Goal: Task Accomplishment & Management: Complete application form

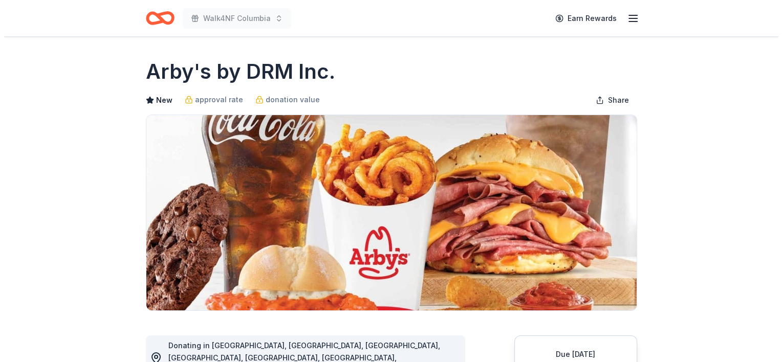
scroll to position [154, 0]
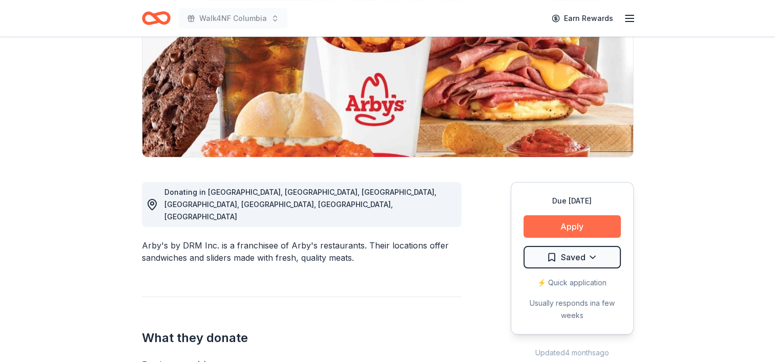
click at [597, 225] on button "Apply" at bounding box center [571, 227] width 97 height 23
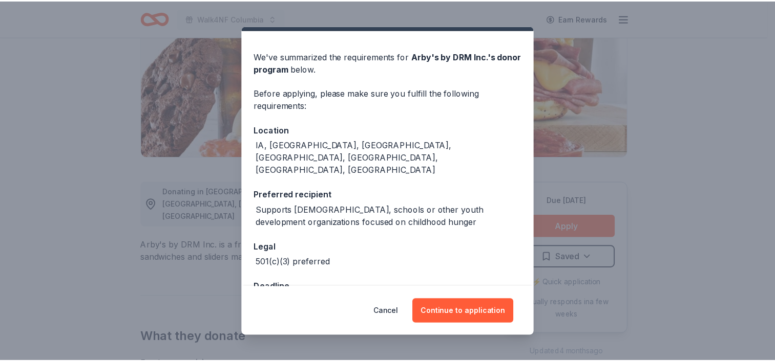
scroll to position [35, 0]
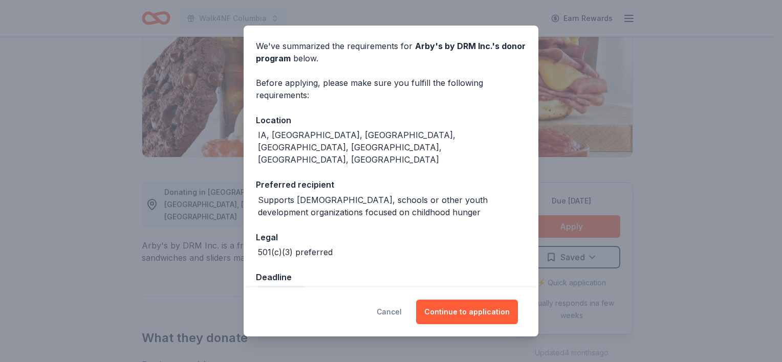
click at [402, 314] on button "Cancel" at bounding box center [389, 312] width 25 height 25
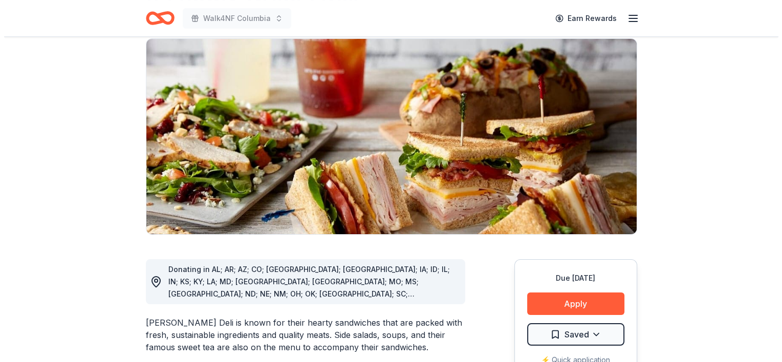
scroll to position [139, 0]
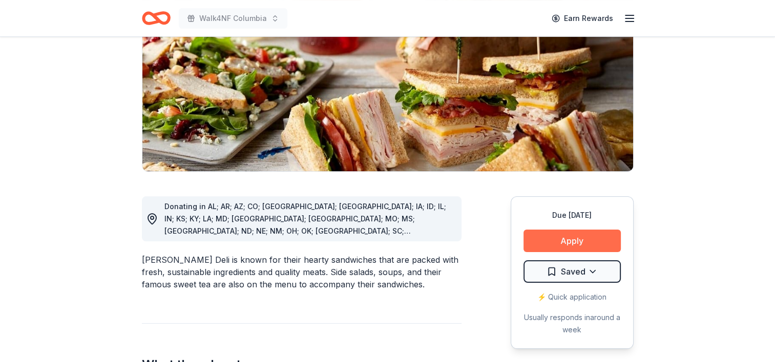
click at [565, 237] on button "Apply" at bounding box center [571, 241] width 97 height 23
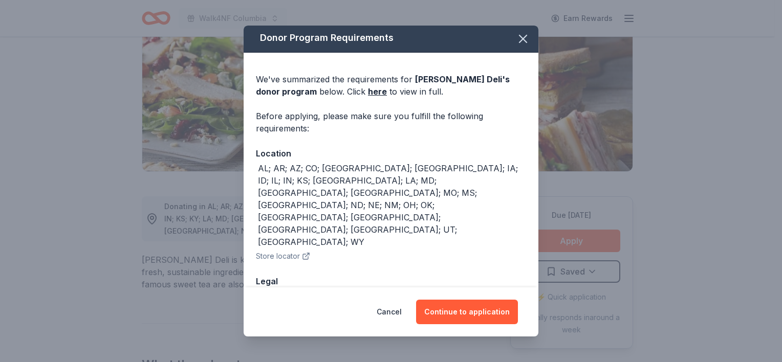
scroll to position [0, 0]
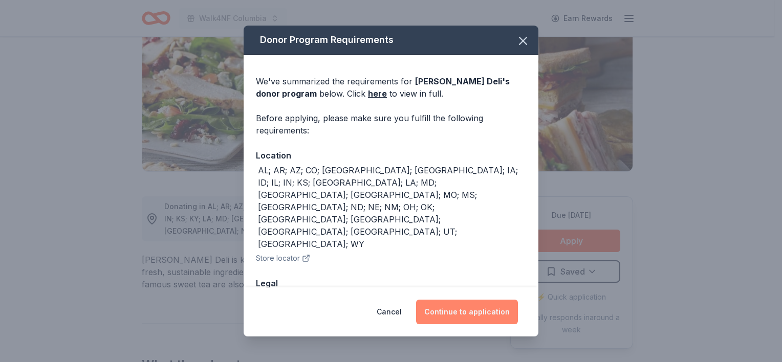
click at [467, 313] on button "Continue to application" at bounding box center [467, 312] width 102 height 25
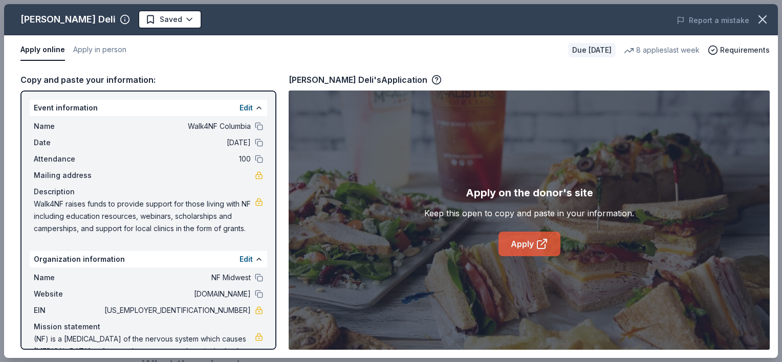
click at [547, 243] on icon at bounding box center [542, 244] width 12 height 12
click at [49, 123] on span "Name" at bounding box center [68, 126] width 69 height 12
click at [255, 107] on button at bounding box center [259, 108] width 8 height 8
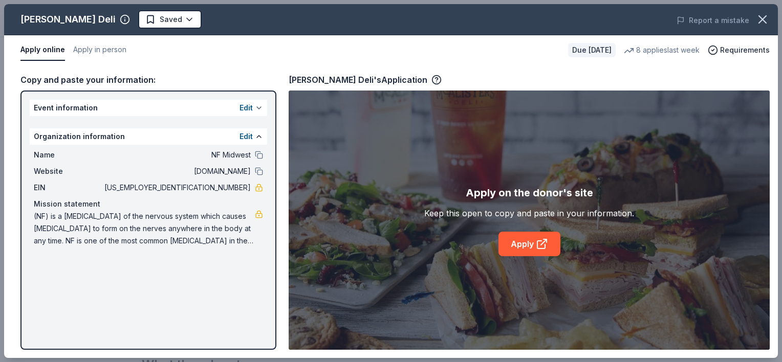
click at [248, 107] on button "Edit" at bounding box center [246, 108] width 13 height 12
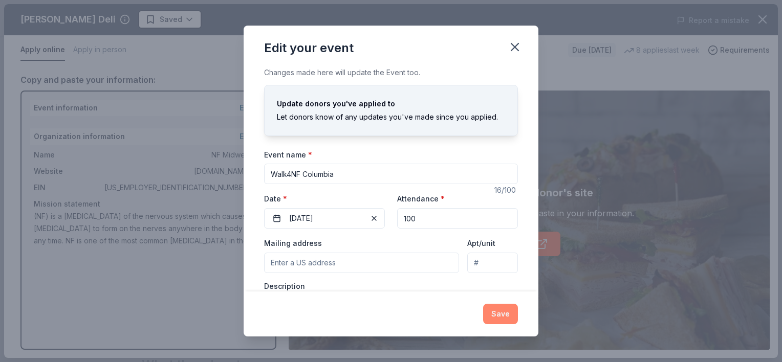
click at [512, 310] on button "Save" at bounding box center [500, 314] width 35 height 20
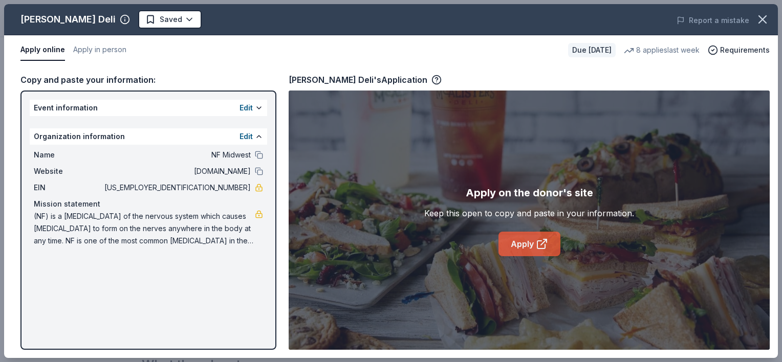
click at [535, 241] on link "Apply" at bounding box center [530, 244] width 62 height 25
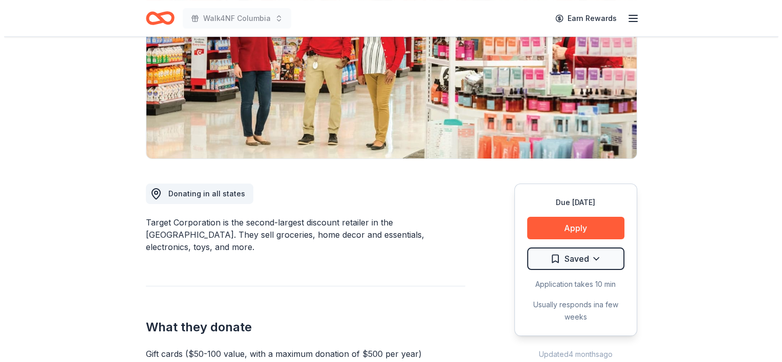
scroll to position [205, 0]
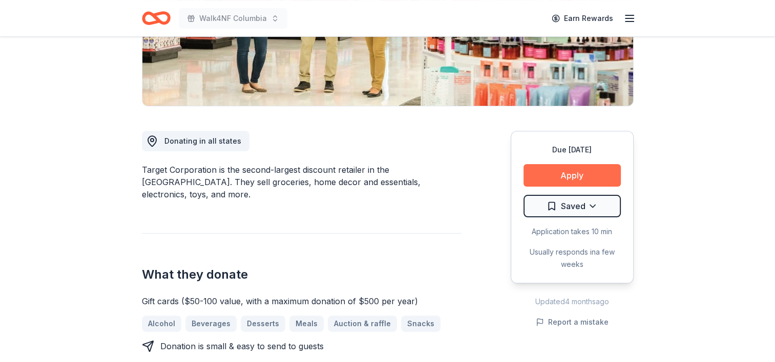
click at [590, 176] on button "Apply" at bounding box center [571, 175] width 97 height 23
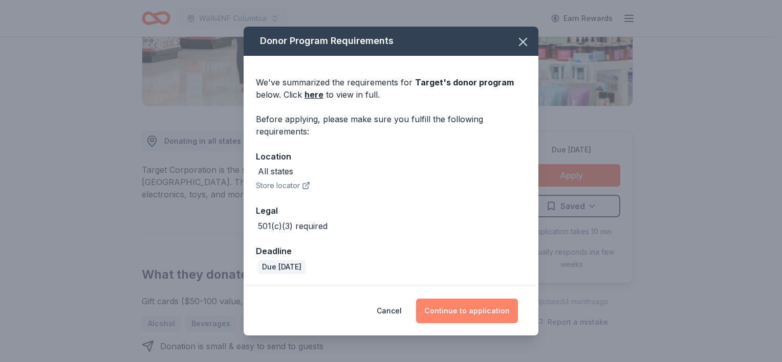
click at [479, 313] on button "Continue to application" at bounding box center [467, 311] width 102 height 25
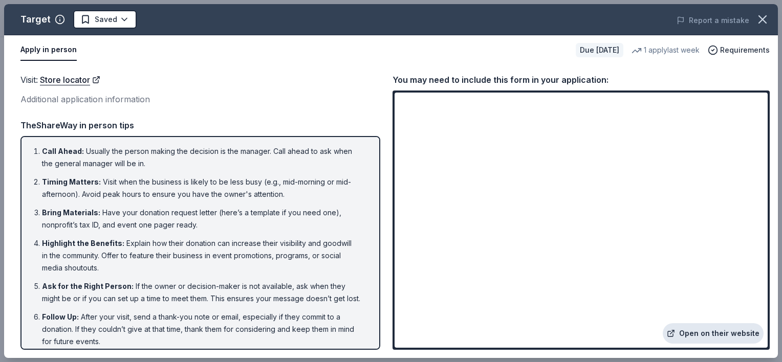
click at [712, 334] on link "Open on their website" at bounding box center [713, 334] width 101 height 20
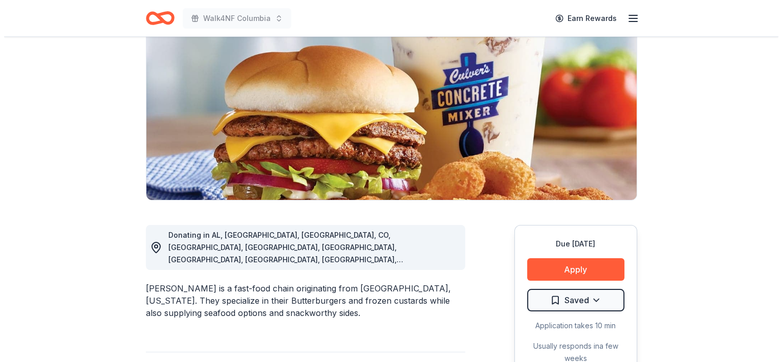
scroll to position [154, 0]
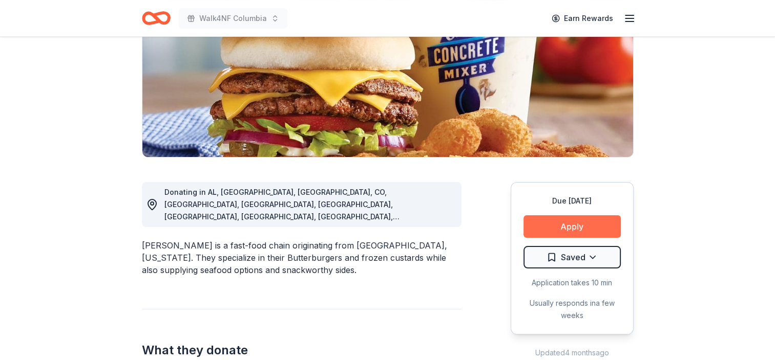
click at [542, 223] on button "Apply" at bounding box center [571, 227] width 97 height 23
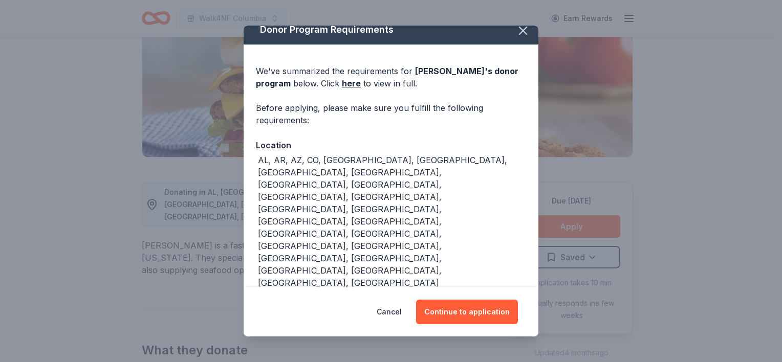
scroll to position [0, 0]
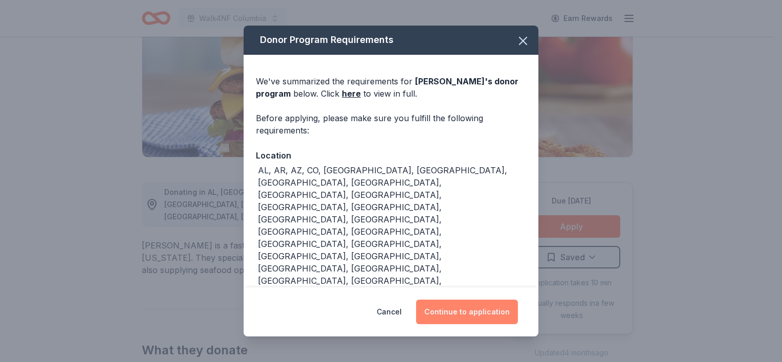
click at [448, 317] on button "Continue to application" at bounding box center [467, 312] width 102 height 25
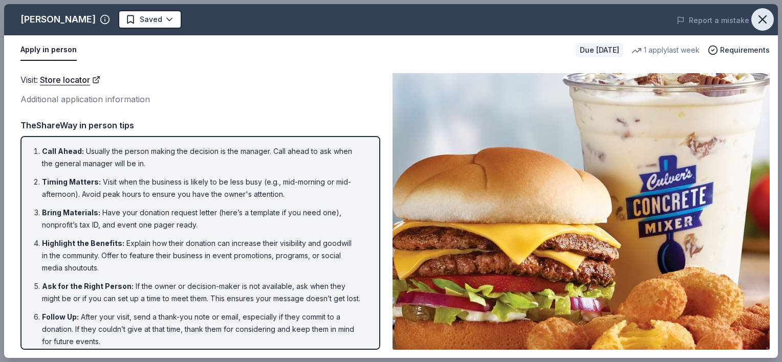
click at [766, 20] on icon "button" at bounding box center [763, 19] width 14 height 14
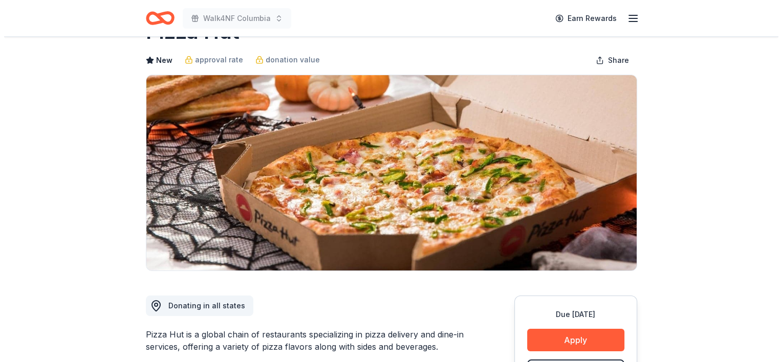
scroll to position [154, 0]
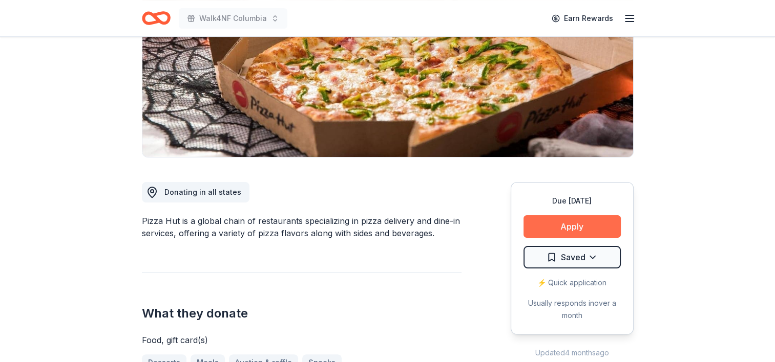
click at [598, 220] on button "Apply" at bounding box center [571, 227] width 97 height 23
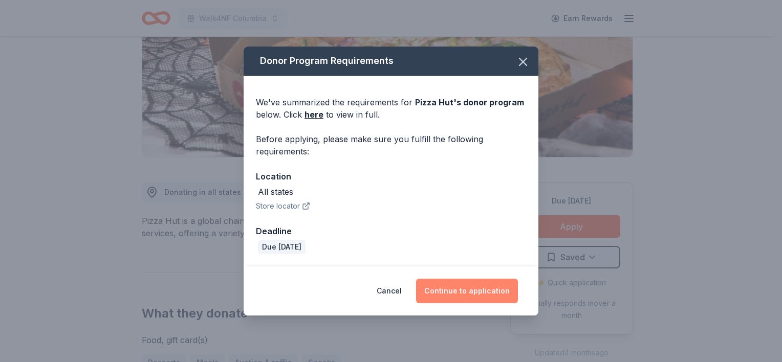
click at [492, 291] on button "Continue to application" at bounding box center [467, 291] width 102 height 25
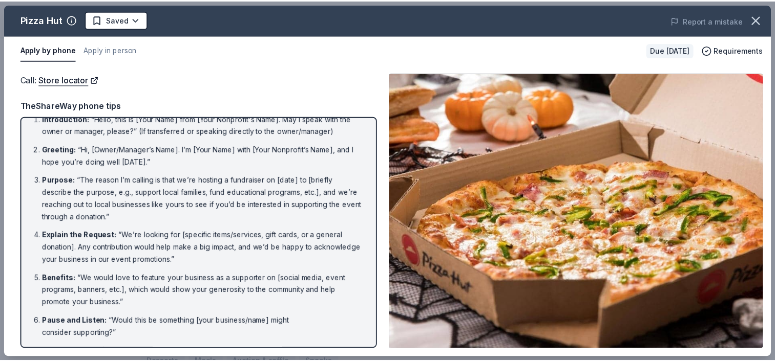
scroll to position [0, 0]
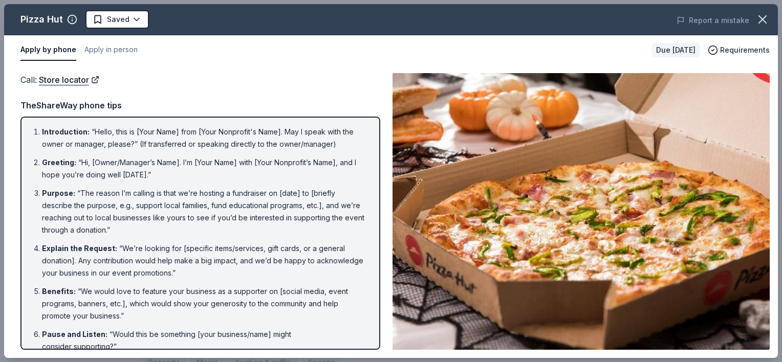
click at [773, 21] on button "button" at bounding box center [762, 19] width 23 height 23
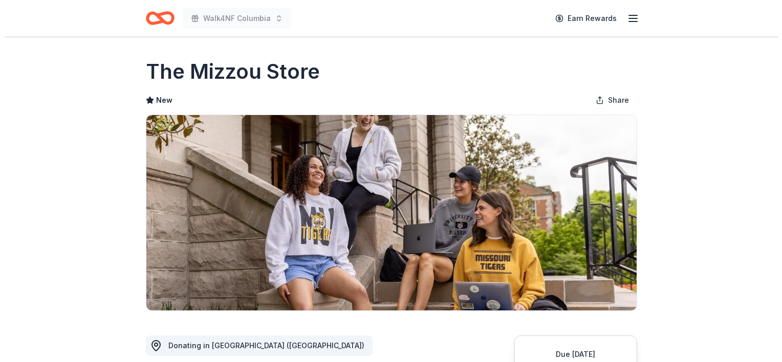
scroll to position [102, 0]
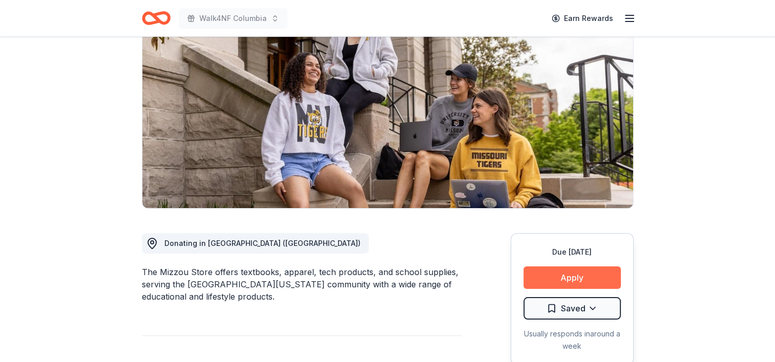
click at [586, 275] on button "Apply" at bounding box center [571, 278] width 97 height 23
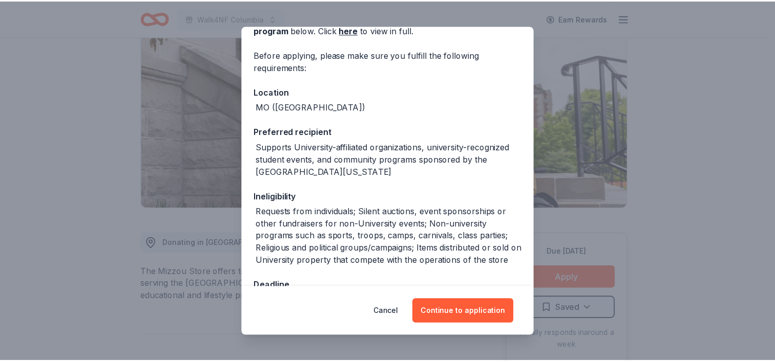
scroll to position [47, 0]
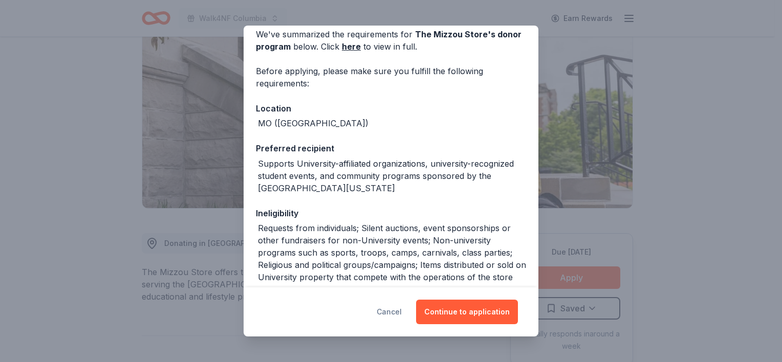
click at [402, 315] on button "Cancel" at bounding box center [389, 312] width 25 height 25
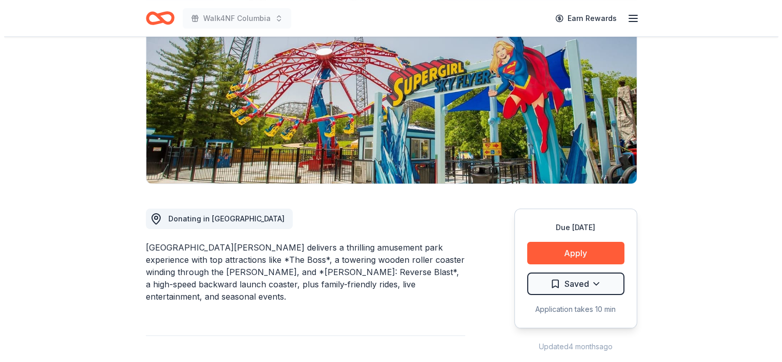
scroll to position [154, 0]
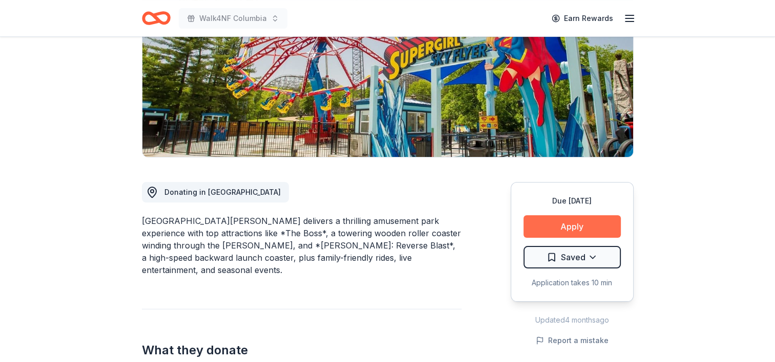
click at [592, 219] on button "Apply" at bounding box center [571, 227] width 97 height 23
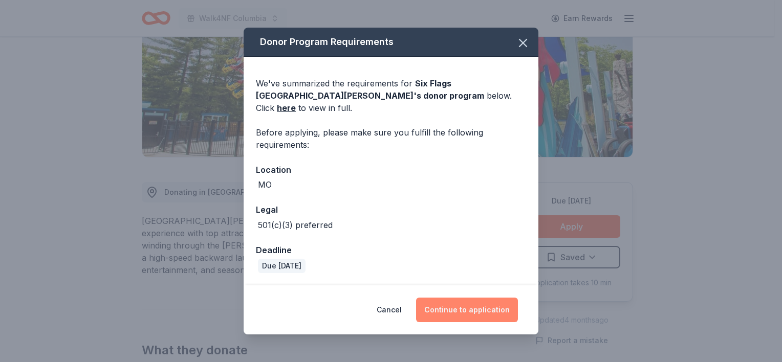
click at [472, 301] on button "Continue to application" at bounding box center [467, 310] width 102 height 25
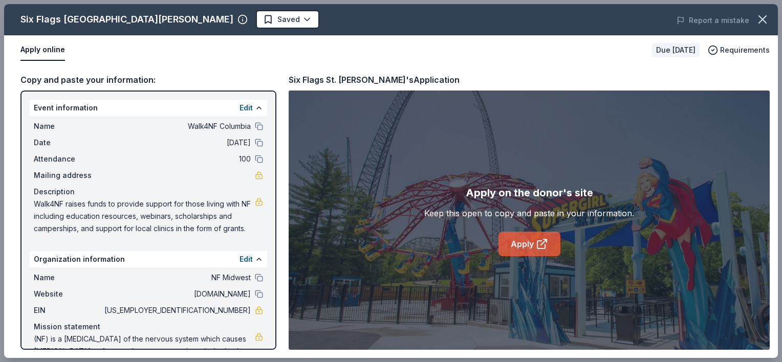
click at [550, 245] on link "Apply" at bounding box center [530, 244] width 62 height 25
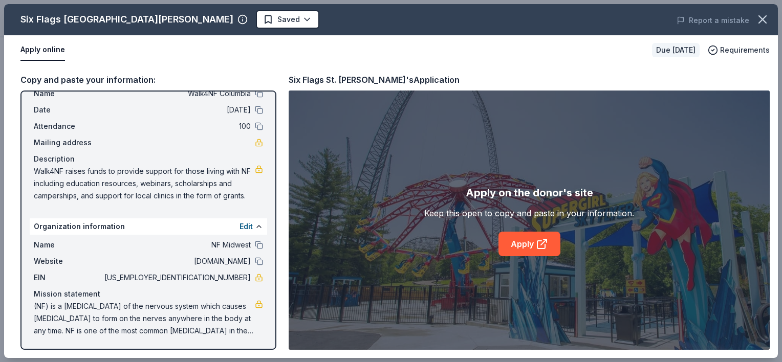
click at [243, 276] on div "EIN 22-2580173" at bounding box center [148, 278] width 229 height 12
drag, startPoint x: 201, startPoint y: 276, endPoint x: 227, endPoint y: 273, distance: 26.8
click at [227, 273] on span "[US_EMPLOYER_IDENTIFICATION_NUMBER]" at bounding box center [176, 278] width 148 height 12
click at [242, 224] on button "Edit" at bounding box center [246, 227] width 13 height 12
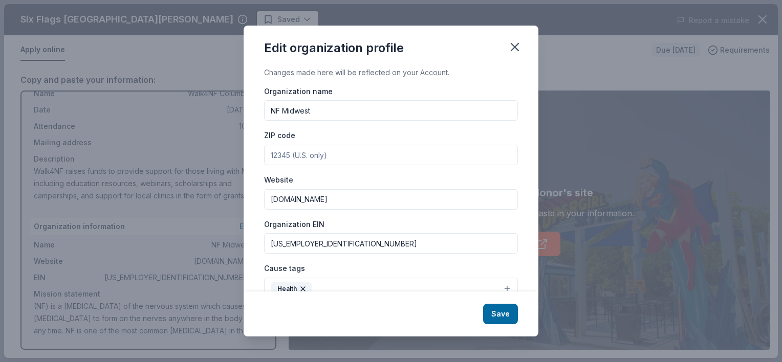
drag, startPoint x: 338, startPoint y: 244, endPoint x: 256, endPoint y: 233, distance: 82.5
click at [255, 235] on div "Changes made here will be reflected on your Account. Organization name NF Midwe…" at bounding box center [391, 179] width 295 height 225
click at [517, 47] on icon "button" at bounding box center [515, 47] width 14 height 14
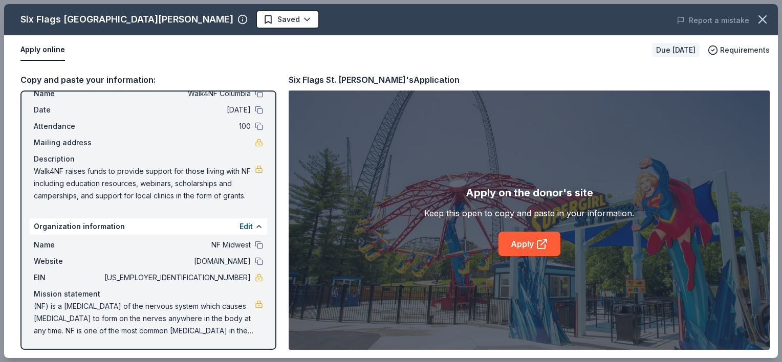
click at [255, 225] on button at bounding box center [259, 227] width 8 height 8
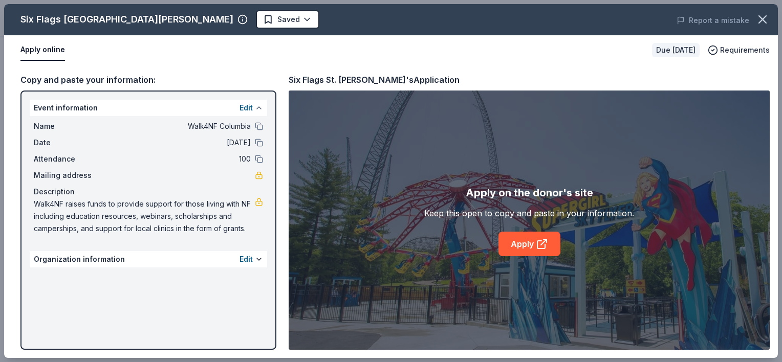
click at [256, 104] on button at bounding box center [259, 108] width 8 height 8
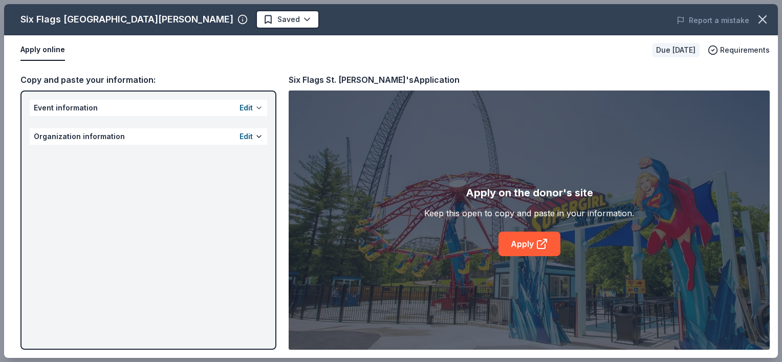
click at [256, 104] on button at bounding box center [259, 108] width 8 height 8
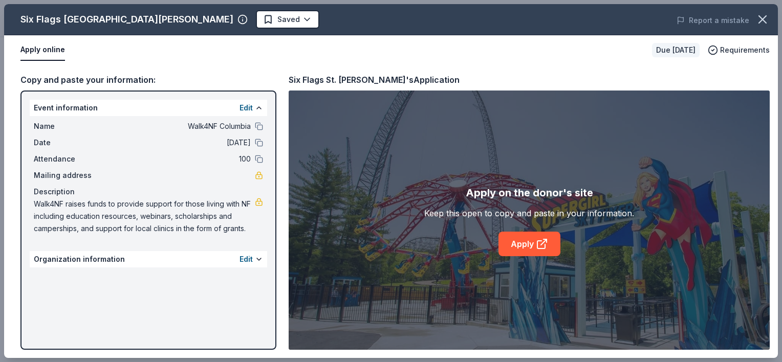
click at [251, 266] on div "Organization information Edit" at bounding box center [149, 259] width 238 height 16
click at [255, 261] on div "Edit" at bounding box center [252, 259] width 24 height 12
drag, startPoint x: 243, startPoint y: 229, endPoint x: 209, endPoint y: 221, distance: 34.3
click at [210, 222] on span "Walk4NF raises funds to provide support for those living with NF including educ…" at bounding box center [144, 216] width 221 height 37
click at [258, 108] on button at bounding box center [259, 108] width 8 height 8
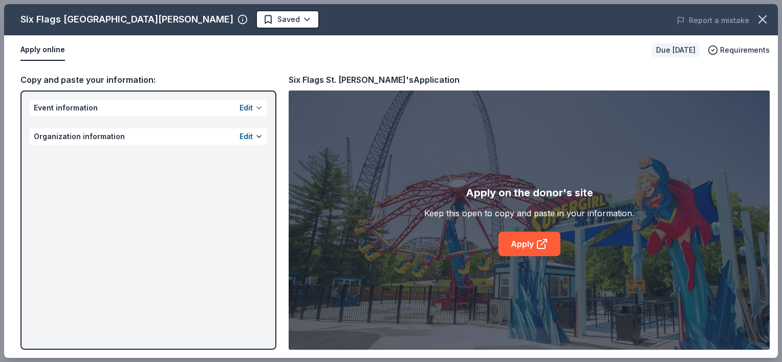
click at [258, 108] on button at bounding box center [259, 108] width 8 height 8
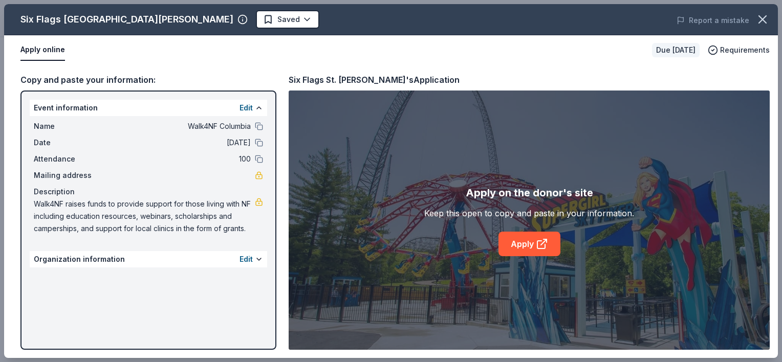
click at [57, 176] on span "Mailing address" at bounding box center [68, 175] width 69 height 12
drag, startPoint x: 36, startPoint y: 204, endPoint x: 97, endPoint y: 217, distance: 61.6
click at [97, 217] on span "Walk4NF raises funds to provide support for those living with NF including educ…" at bounding box center [144, 216] width 221 height 37
click at [252, 262] on button "Edit" at bounding box center [246, 259] width 13 height 12
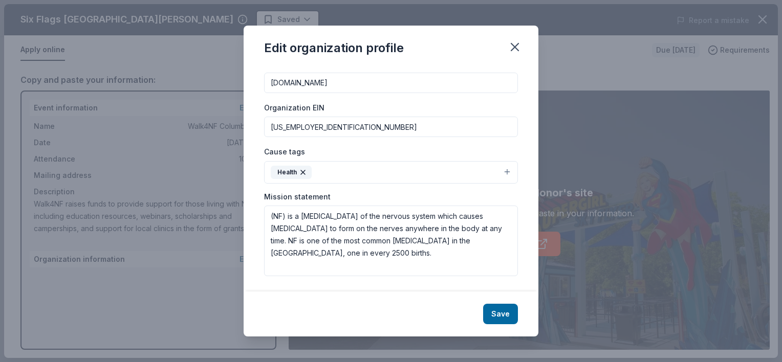
scroll to position [117, 0]
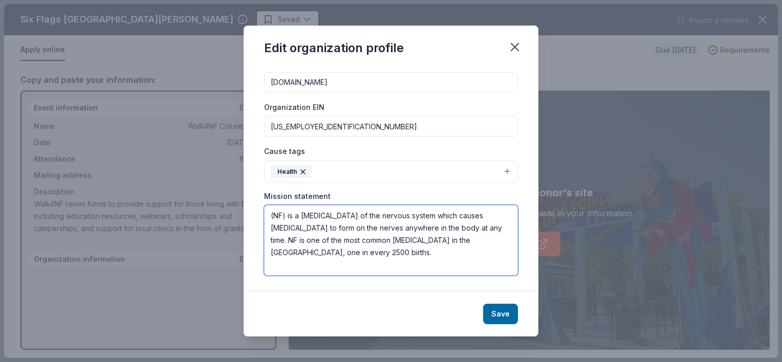
drag, startPoint x: 355, startPoint y: 250, endPoint x: 271, endPoint y: 209, distance: 93.2
click at [271, 209] on textarea "(NF) is a genetic disorder of the nervous system which causes tumors to form on…" at bounding box center [391, 240] width 254 height 71
click at [520, 45] on icon "button" at bounding box center [515, 47] width 14 height 14
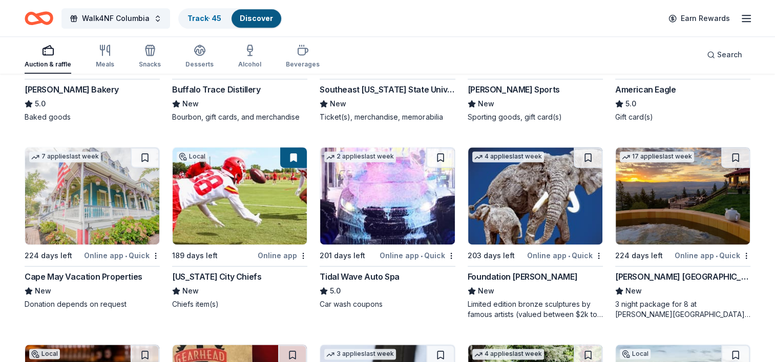
scroll to position [1477, 0]
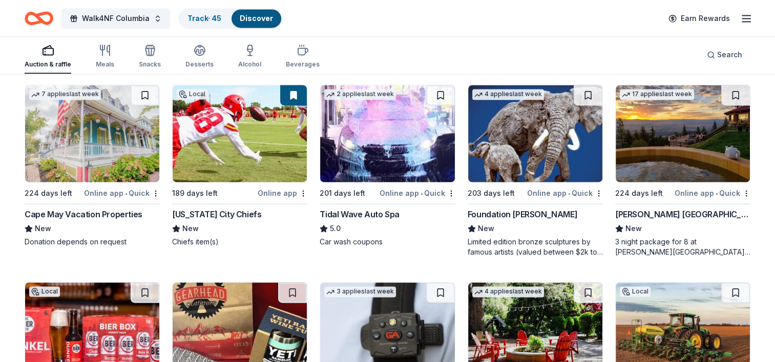
click at [275, 188] on div "Online app" at bounding box center [282, 193] width 50 height 13
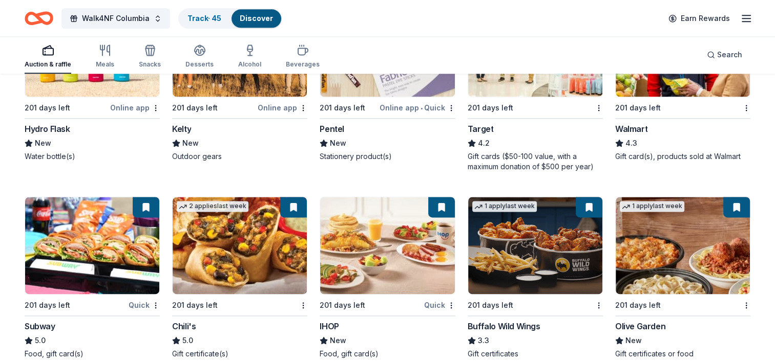
scroll to position [5335, 0]
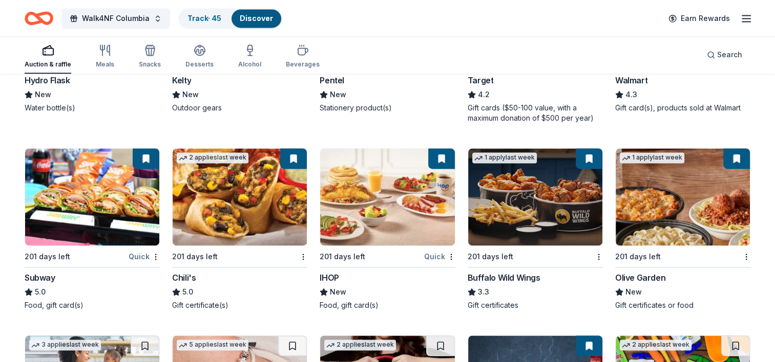
click at [682, 219] on img at bounding box center [682, 196] width 134 height 97
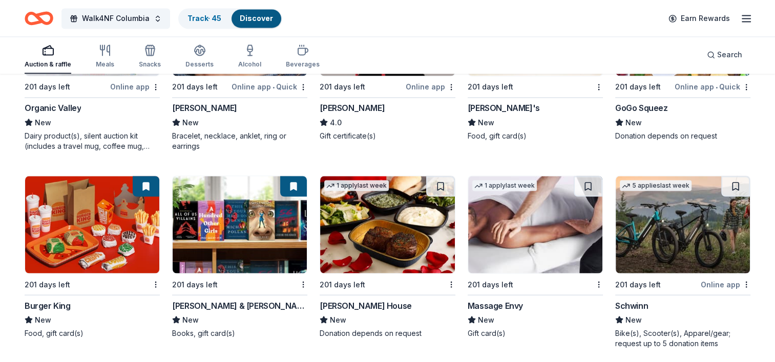
scroll to position [5744, 0]
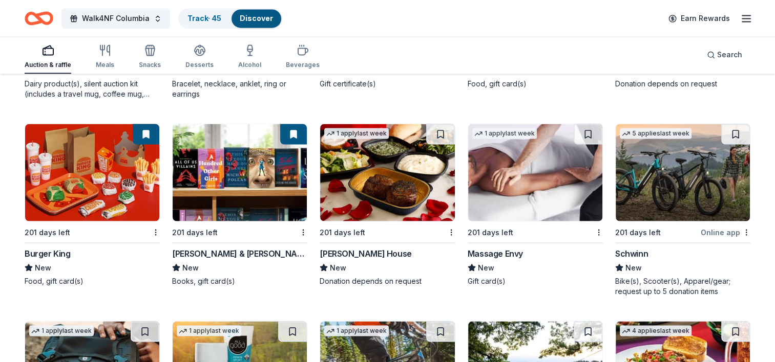
click at [246, 199] on img at bounding box center [240, 172] width 134 height 97
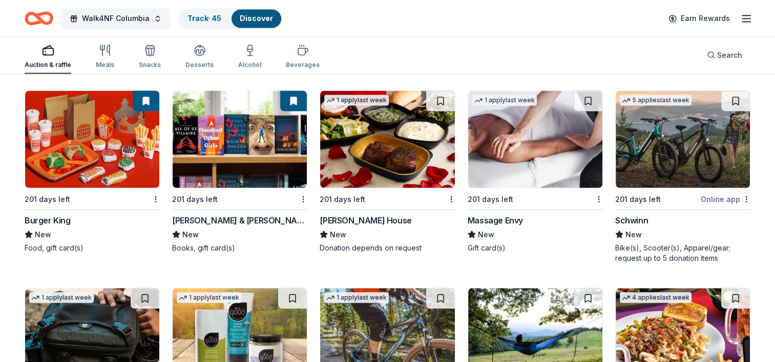
scroll to position [5795, 0]
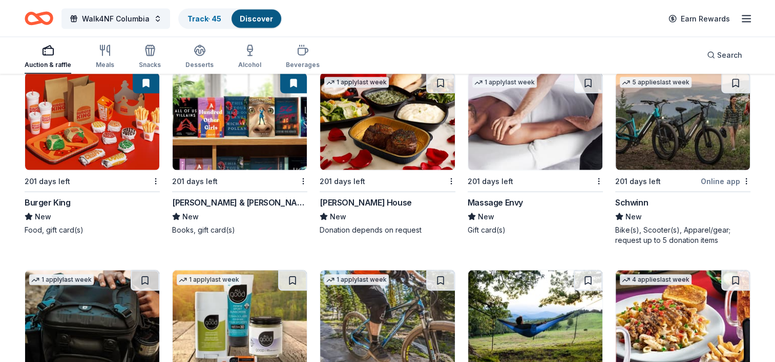
click at [582, 160] on img at bounding box center [535, 121] width 134 height 97
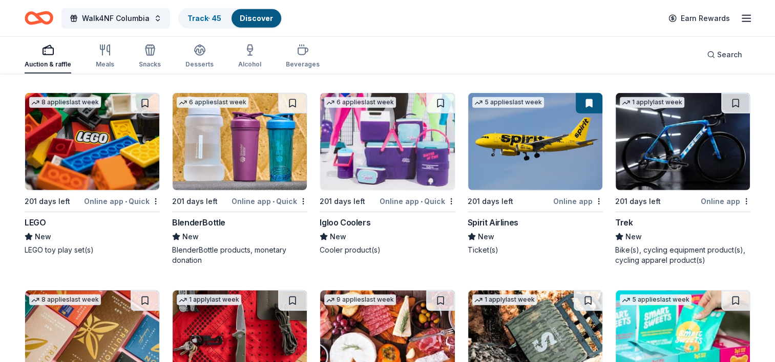
scroll to position [6755, 0]
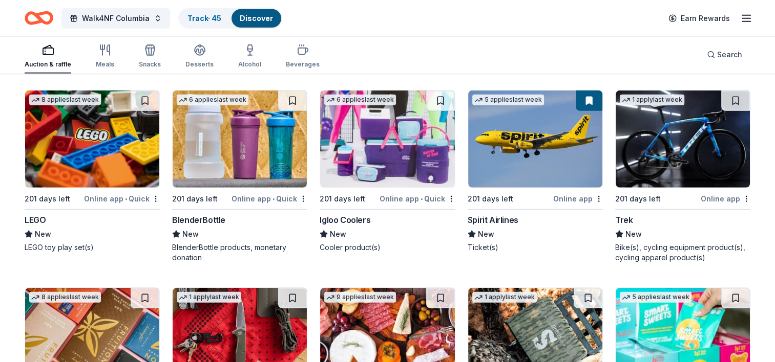
click at [551, 163] on img at bounding box center [535, 139] width 134 height 97
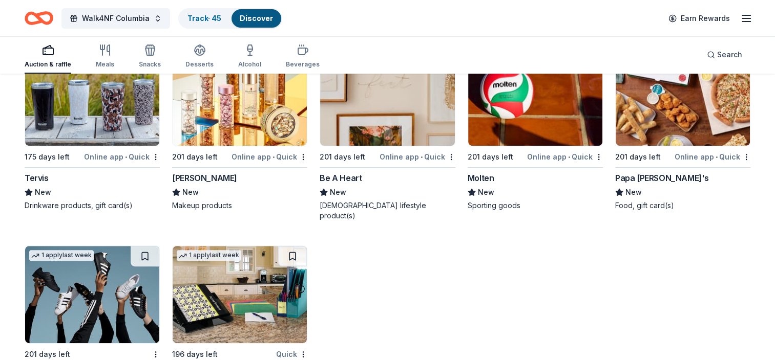
scroll to position [8098, 0]
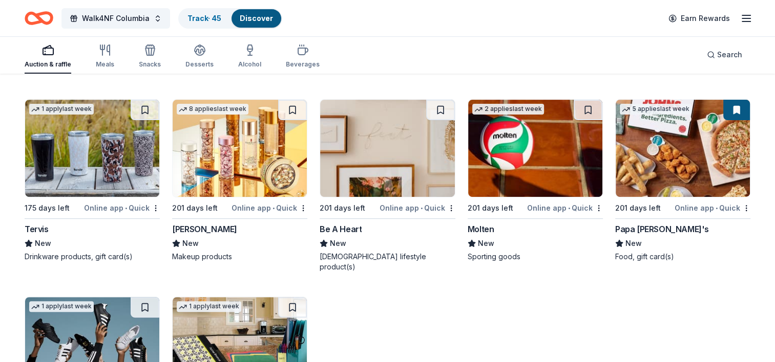
click at [670, 124] on img at bounding box center [682, 148] width 134 height 97
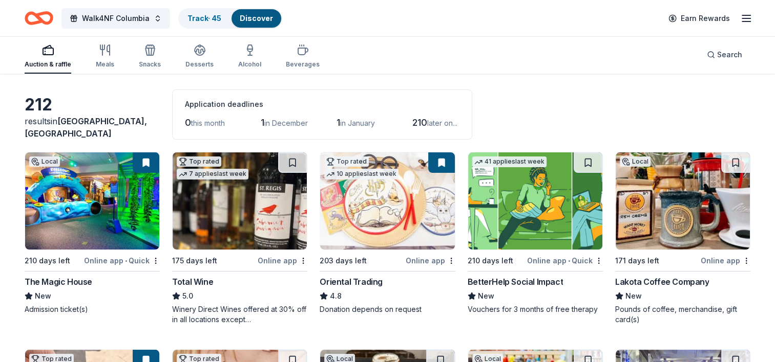
scroll to position [102, 0]
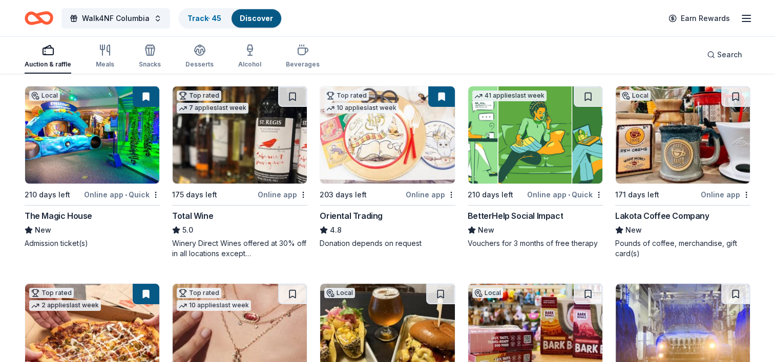
click at [390, 149] on img at bounding box center [387, 135] width 134 height 97
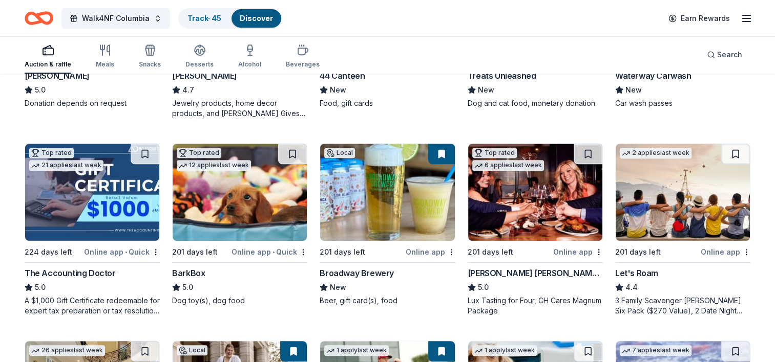
scroll to position [461, 0]
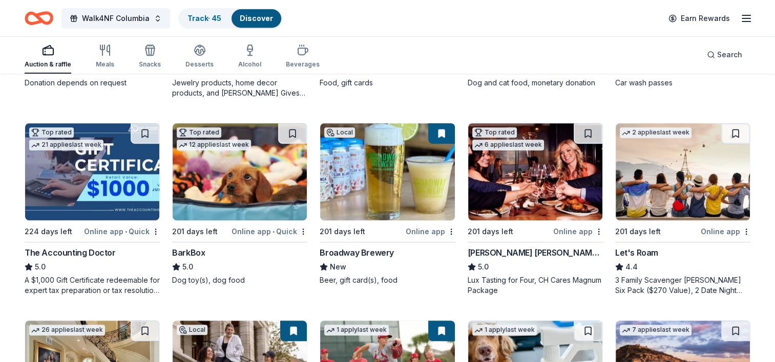
click at [388, 191] on img at bounding box center [387, 171] width 134 height 97
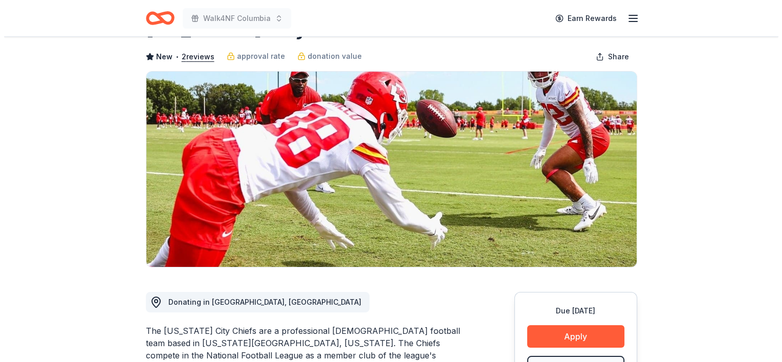
scroll to position [154, 0]
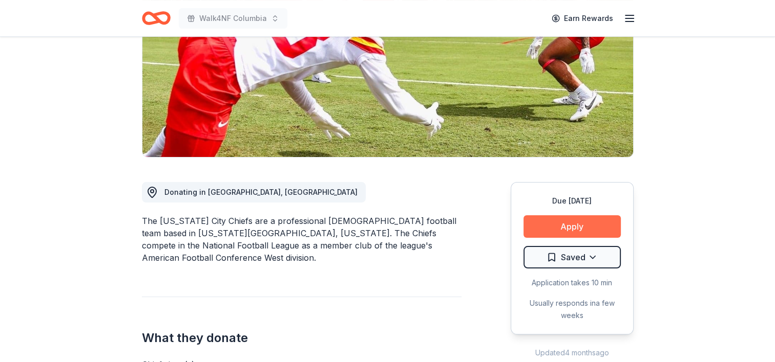
click at [569, 223] on button "Apply" at bounding box center [571, 227] width 97 height 23
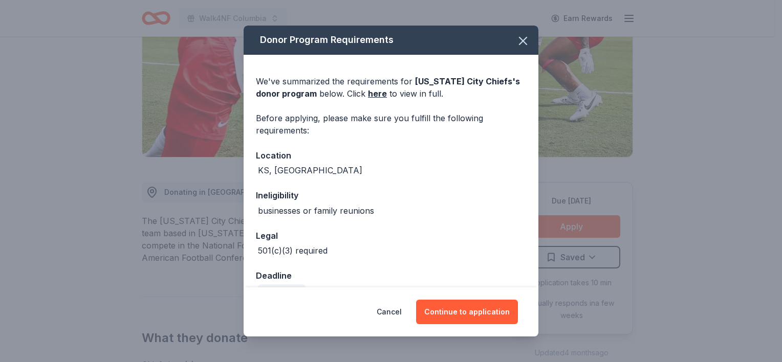
scroll to position [0, 0]
click at [489, 311] on button "Continue to application" at bounding box center [467, 312] width 102 height 25
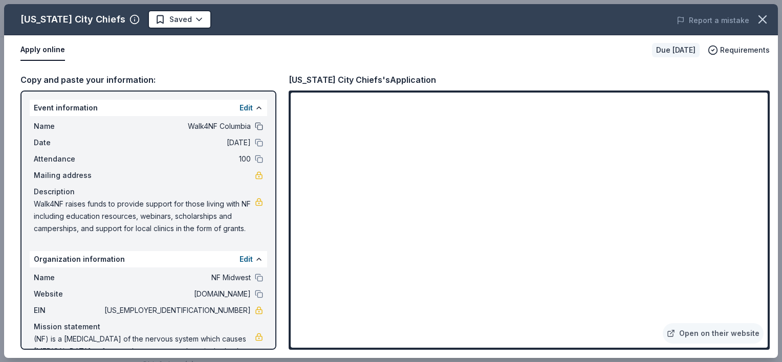
click at [255, 124] on button at bounding box center [259, 126] width 8 height 8
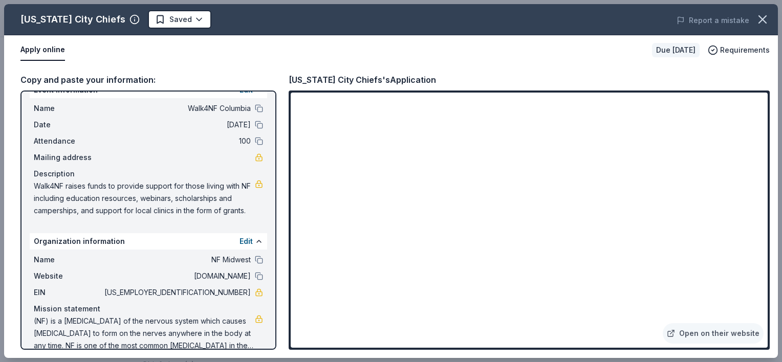
scroll to position [33, 0]
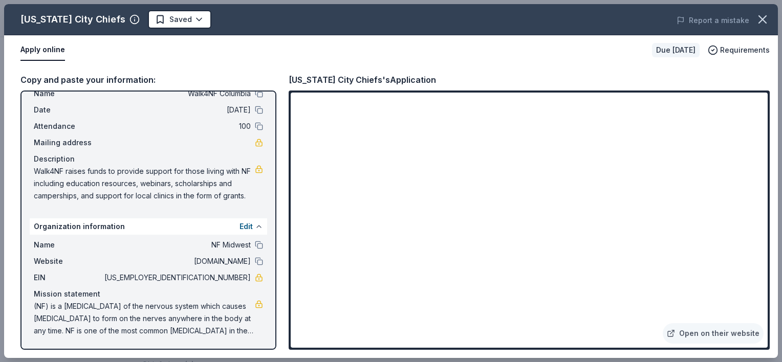
click at [255, 225] on button at bounding box center [259, 227] width 8 height 8
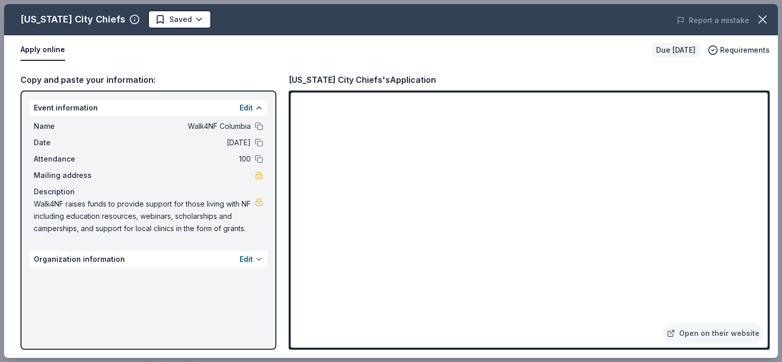
scroll to position [0, 0]
click at [255, 248] on div "Event information Edit Name Walk4NF Columbia Date 05/30/26 Attendance 100 Maili…" at bounding box center [148, 221] width 256 height 260
click at [255, 260] on button at bounding box center [259, 259] width 8 height 8
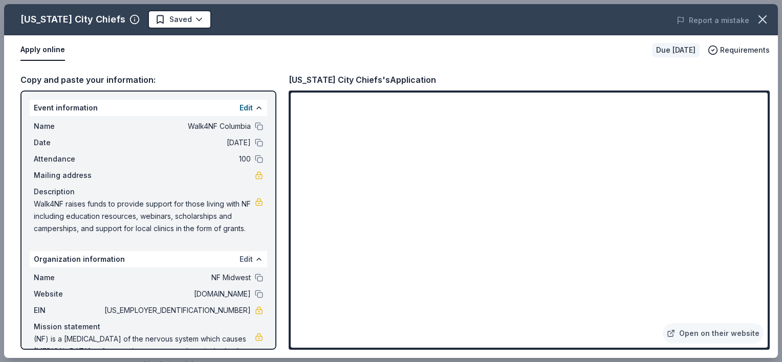
click at [240, 261] on button "Edit" at bounding box center [246, 259] width 13 height 12
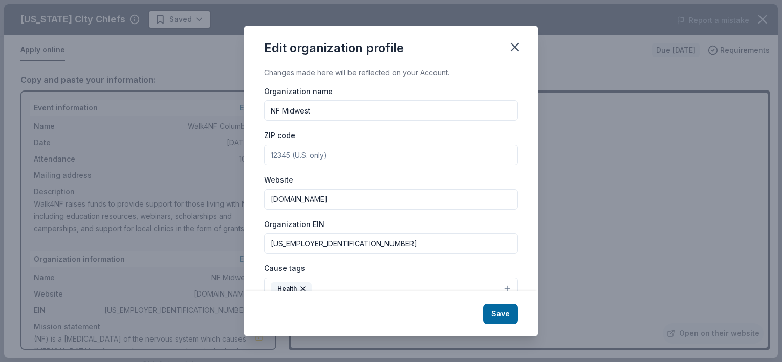
drag, startPoint x: 327, startPoint y: 248, endPoint x: 257, endPoint y: 249, distance: 69.6
click at [257, 249] on div "Changes made here will be reflected on your Account. Organization name NF Midwe…" at bounding box center [391, 179] width 295 height 225
click at [515, 41] on icon "button" at bounding box center [515, 47] width 14 height 14
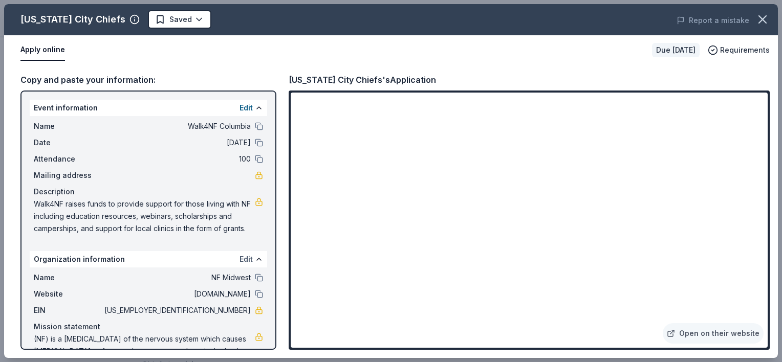
click at [242, 258] on button "Edit" at bounding box center [246, 259] width 13 height 12
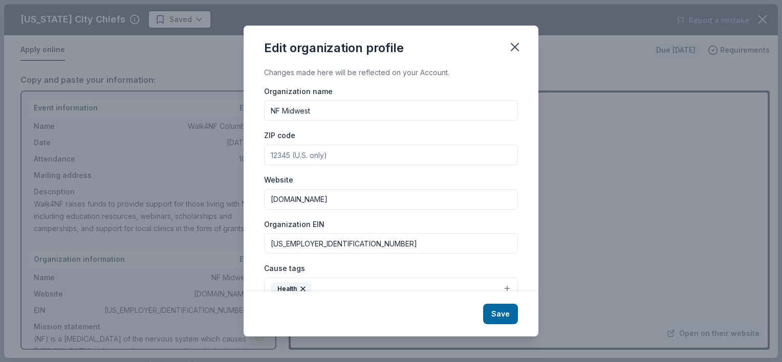
drag, startPoint x: 291, startPoint y: 158, endPoint x: 268, endPoint y: 156, distance: 23.1
click at [268, 156] on input "ZIP code" at bounding box center [391, 155] width 254 height 20
drag, startPoint x: 360, startPoint y: 148, endPoint x: 295, endPoint y: 164, distance: 66.3
click at [295, 164] on input "ZIP code" at bounding box center [391, 155] width 254 height 20
drag, startPoint x: 292, startPoint y: 156, endPoint x: 265, endPoint y: 168, distance: 29.8
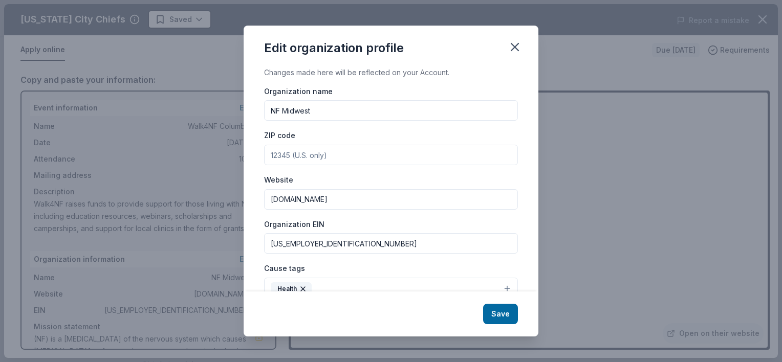
click at [265, 168] on div "Organization name NF Midwest ZIP code Website www.nfmidwest.org Organization EI…" at bounding box center [391, 239] width 254 height 309
click at [514, 40] on icon "button" at bounding box center [515, 47] width 14 height 14
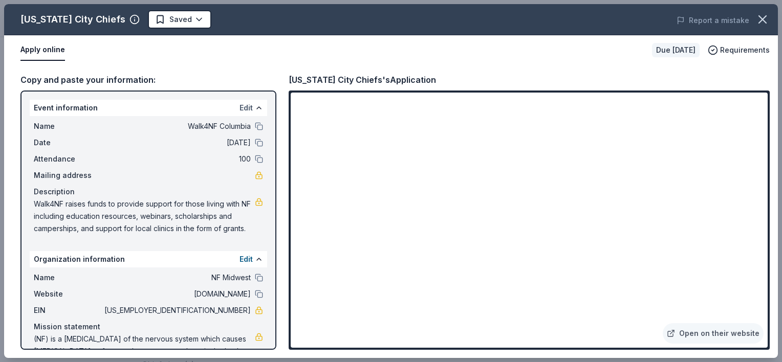
click at [240, 106] on button "Edit" at bounding box center [246, 108] width 13 height 12
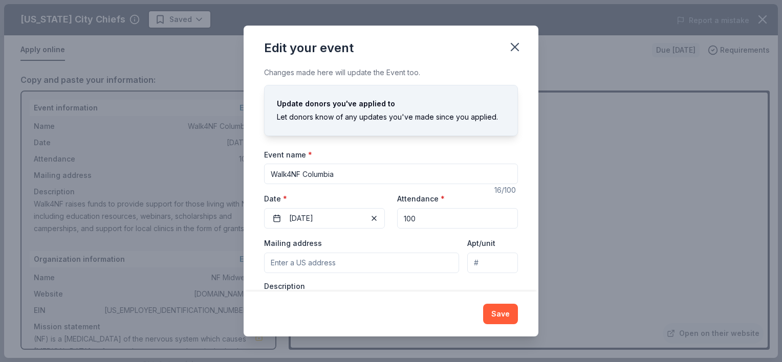
click at [518, 46] on icon "button" at bounding box center [515, 47] width 14 height 14
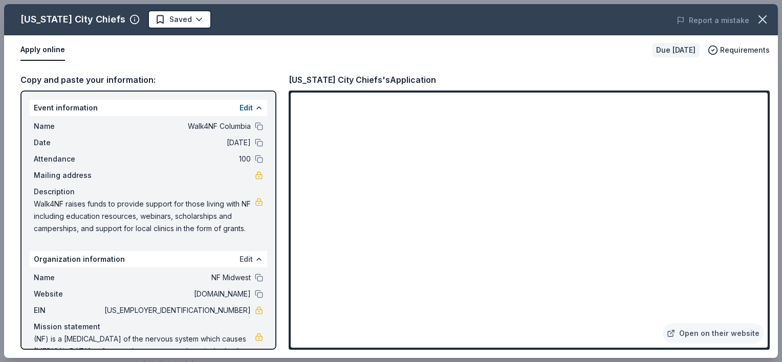
click at [240, 257] on button "Edit" at bounding box center [246, 259] width 13 height 12
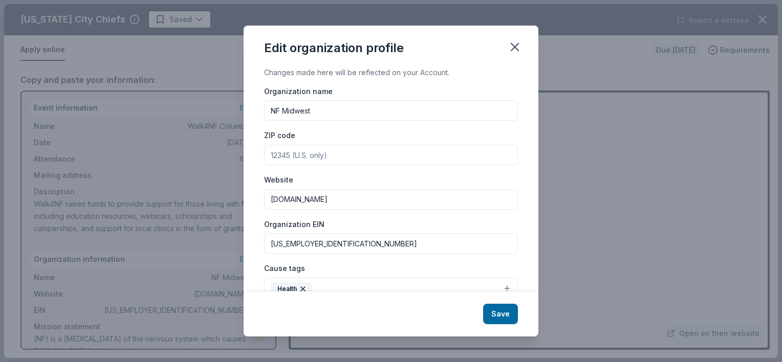
drag, startPoint x: 317, startPoint y: 245, endPoint x: 265, endPoint y: 238, distance: 52.7
click at [265, 238] on input "22-2580173" at bounding box center [391, 243] width 254 height 20
click at [528, 41] on div "Edit organization profile" at bounding box center [391, 46] width 295 height 41
click at [515, 41] on icon "button" at bounding box center [515, 47] width 14 height 14
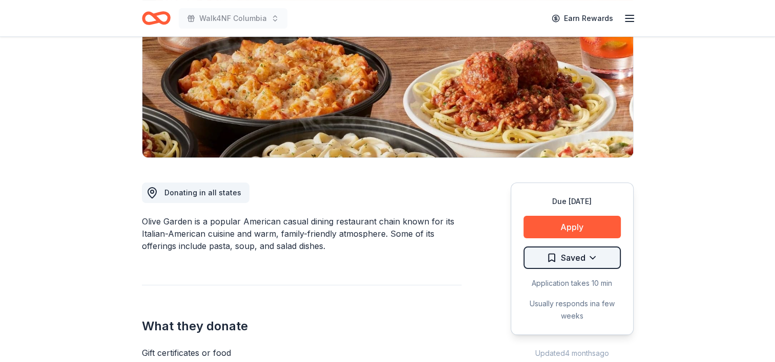
scroll to position [154, 0]
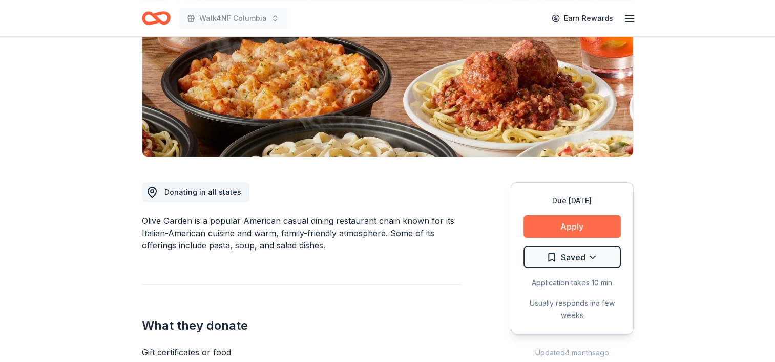
click at [586, 218] on button "Apply" at bounding box center [571, 227] width 97 height 23
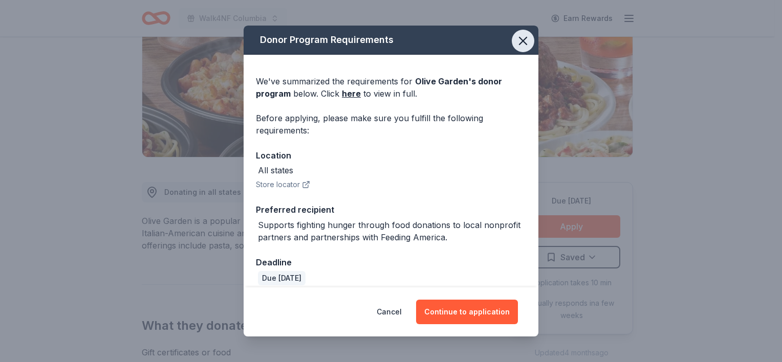
click at [516, 45] on icon "button" at bounding box center [523, 41] width 14 height 14
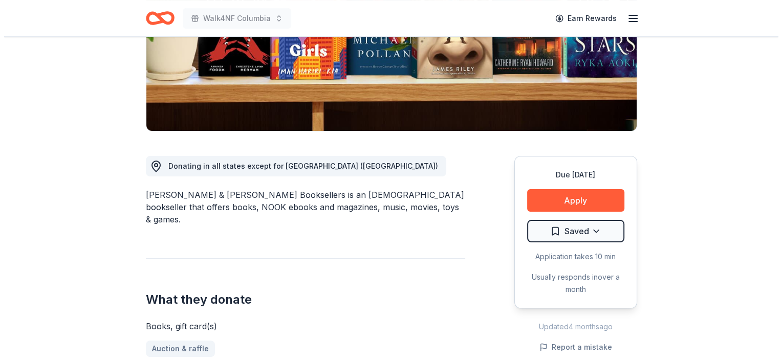
scroll to position [205, 0]
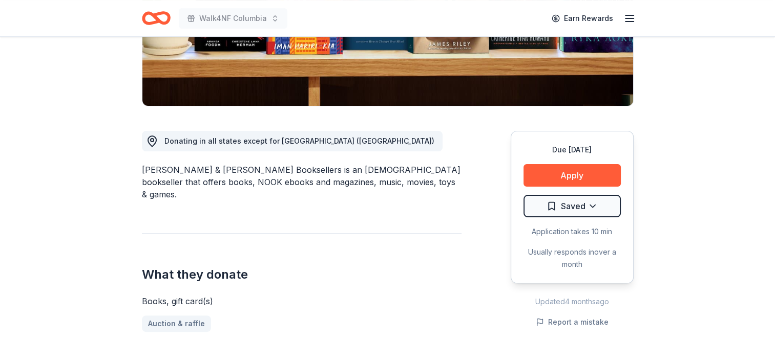
click at [610, 162] on div "Due [DATE] Apply Saved Application takes 10 min Usually responds in over a month" at bounding box center [571, 207] width 123 height 153
click at [607, 168] on button "Apply" at bounding box center [571, 175] width 97 height 23
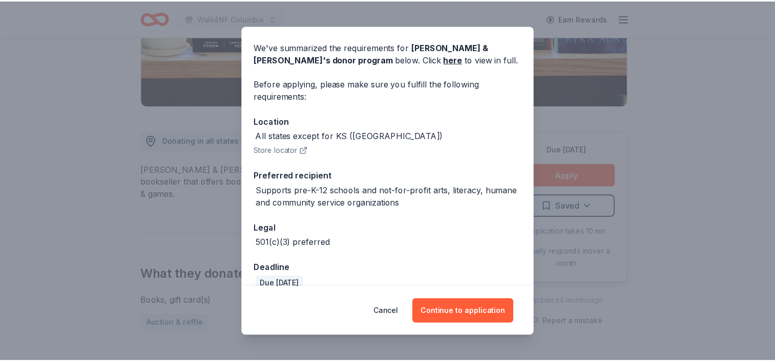
scroll to position [50, 0]
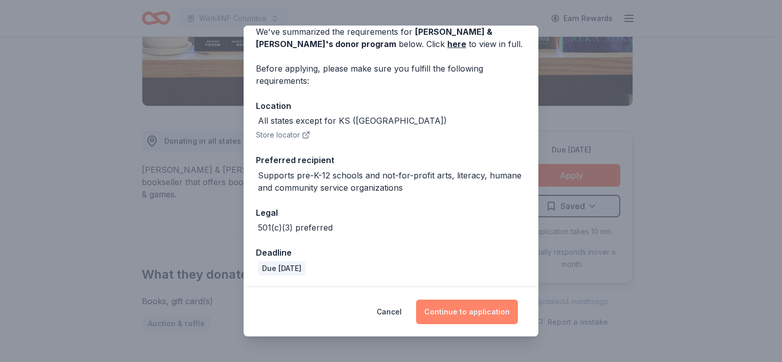
click at [473, 316] on button "Continue to application" at bounding box center [467, 312] width 102 height 25
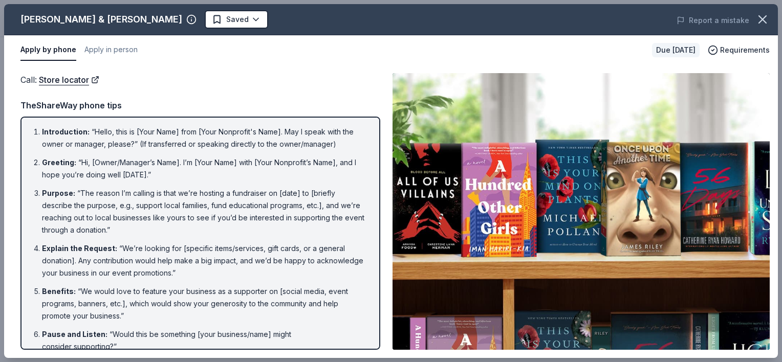
click at [774, 12] on div "Report a mistake" at bounding box center [628, 20] width 302 height 29
click at [761, 16] on icon "button" at bounding box center [763, 19] width 14 height 14
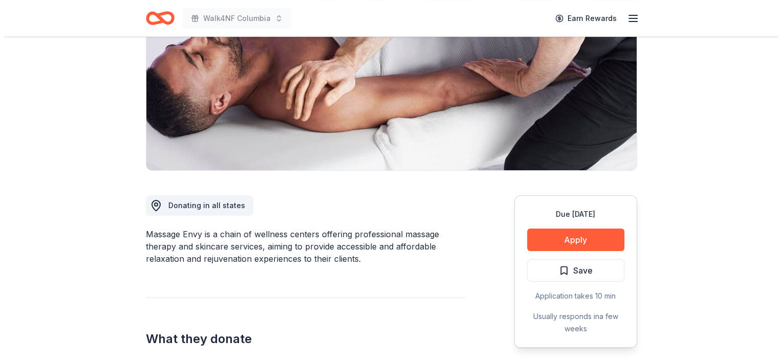
scroll to position [154, 0]
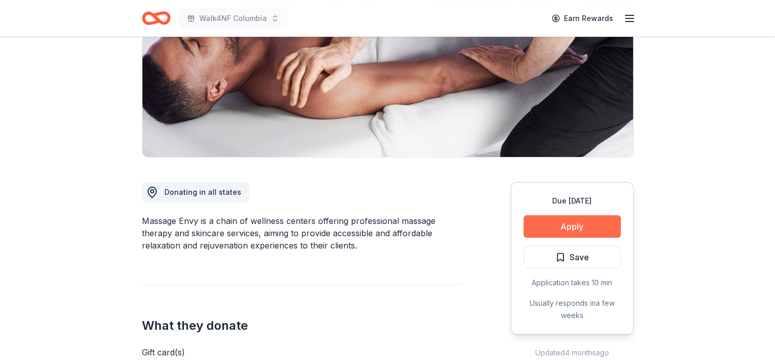
click at [571, 227] on button "Apply" at bounding box center [571, 227] width 97 height 23
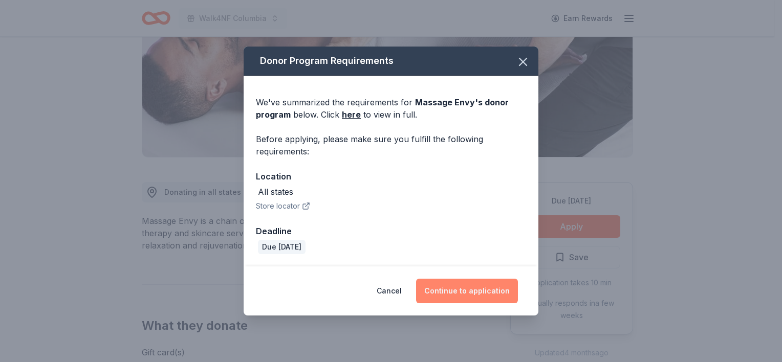
click at [467, 291] on button "Continue to application" at bounding box center [467, 291] width 102 height 25
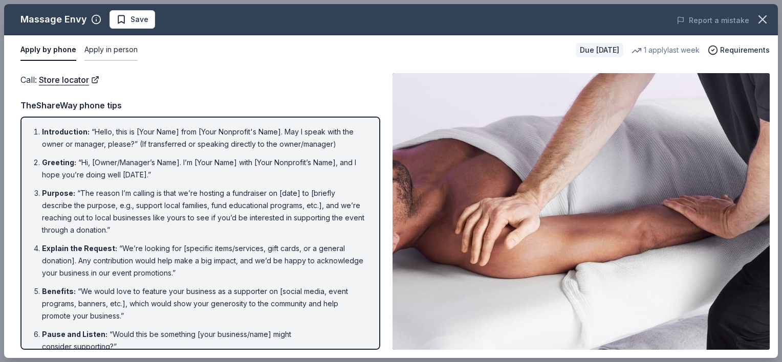
click at [122, 49] on button "Apply in person" at bounding box center [110, 50] width 53 height 22
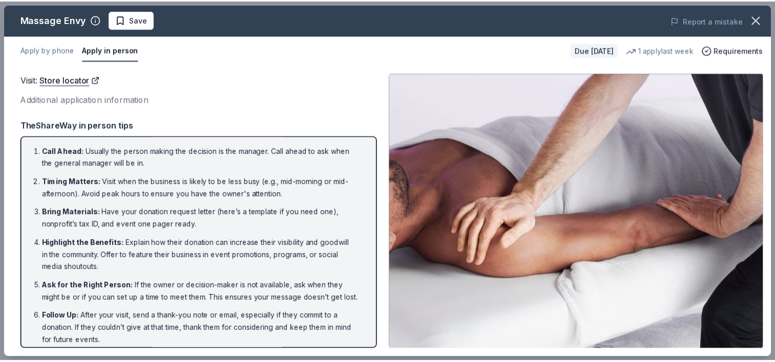
scroll to position [18, 0]
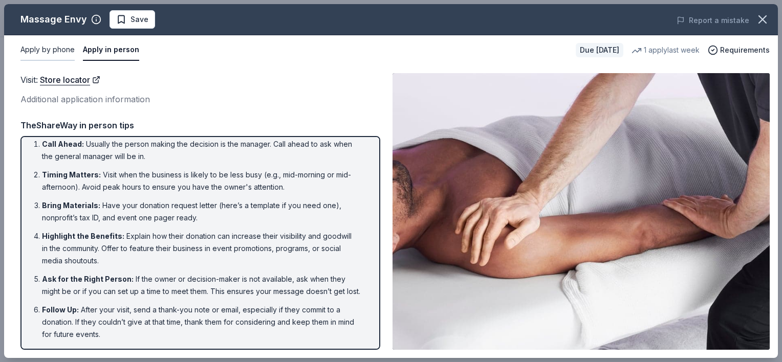
click at [57, 41] on button "Apply by phone" at bounding box center [47, 50] width 54 height 22
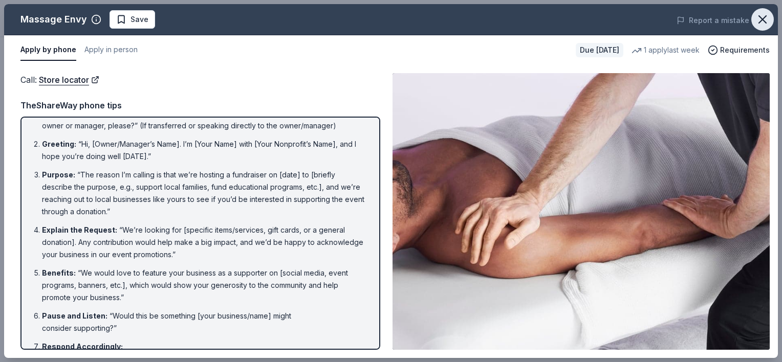
click at [766, 25] on icon "button" at bounding box center [763, 19] width 14 height 14
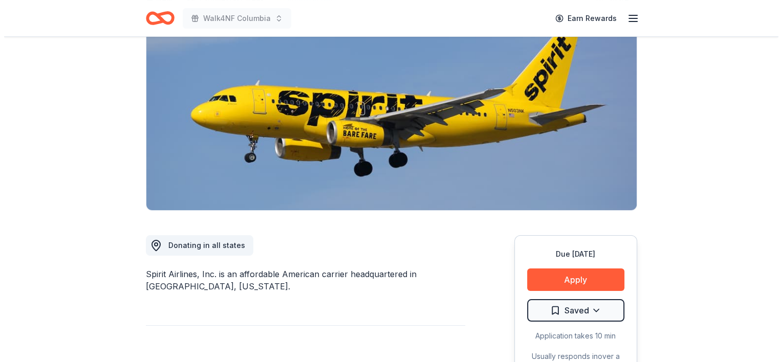
scroll to position [102, 0]
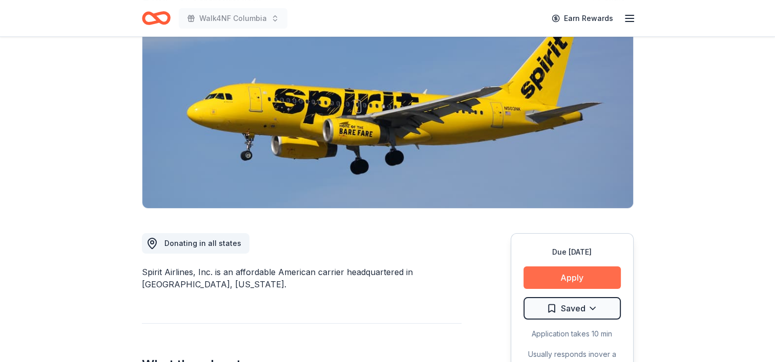
click at [602, 273] on button "Apply" at bounding box center [571, 278] width 97 height 23
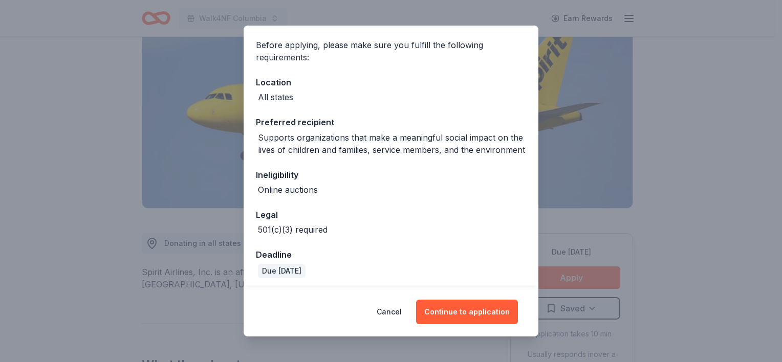
scroll to position [88, 0]
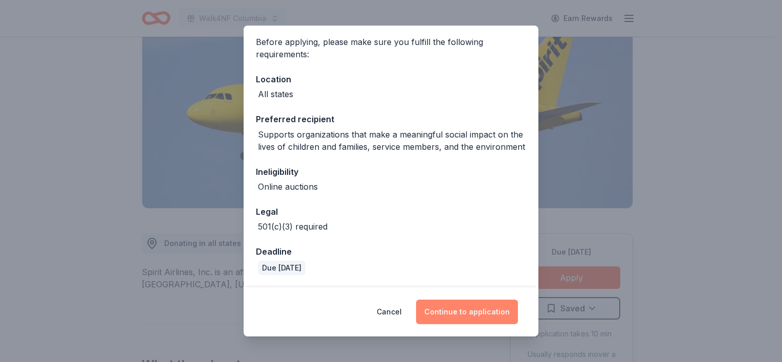
click at [479, 307] on button "Continue to application" at bounding box center [467, 312] width 102 height 25
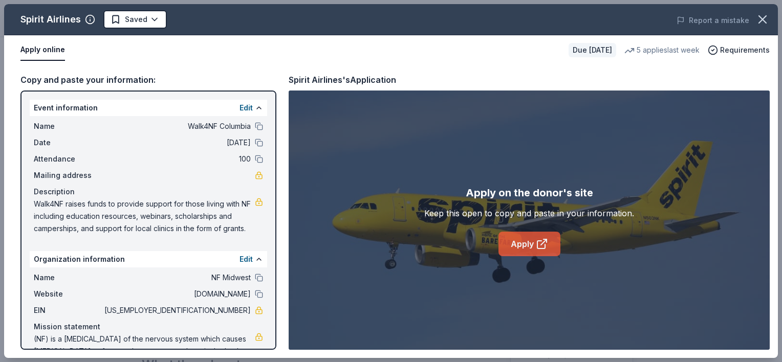
click at [547, 244] on icon at bounding box center [542, 244] width 12 height 12
click at [255, 274] on button at bounding box center [259, 278] width 8 height 8
click at [255, 291] on button at bounding box center [259, 294] width 8 height 8
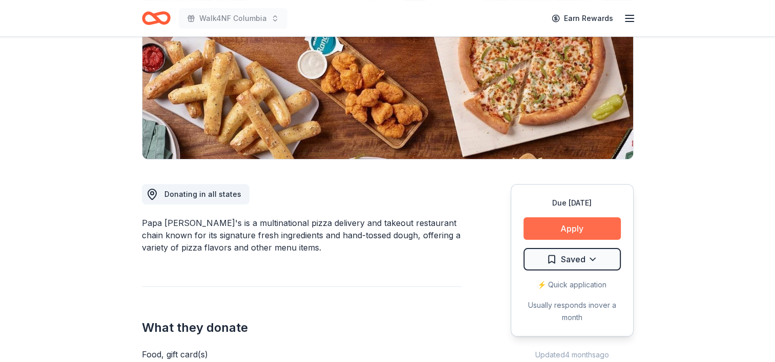
scroll to position [154, 0]
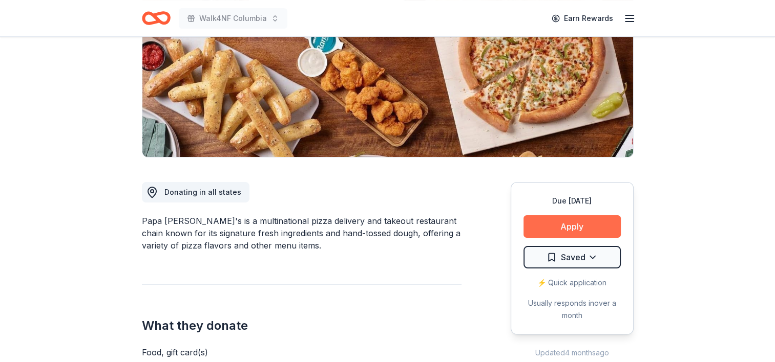
click at [591, 224] on button "Apply" at bounding box center [571, 227] width 97 height 23
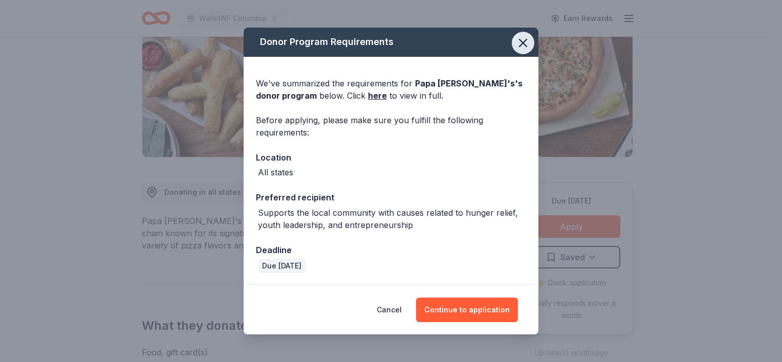
click at [518, 41] on icon "button" at bounding box center [523, 43] width 14 height 14
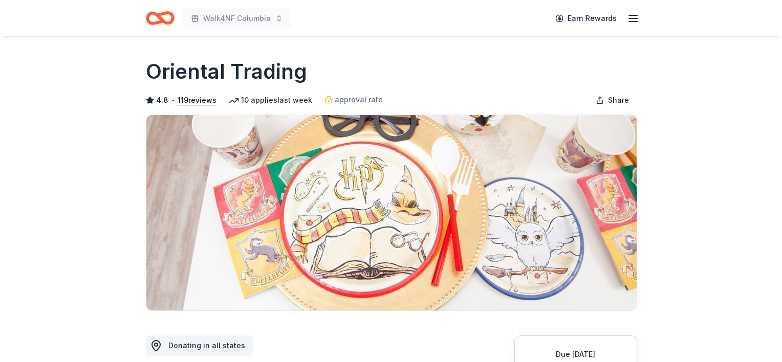
scroll to position [154, 0]
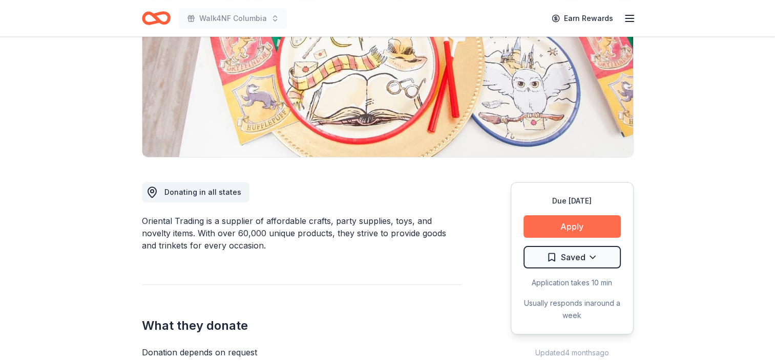
click at [581, 229] on button "Apply" at bounding box center [571, 227] width 97 height 23
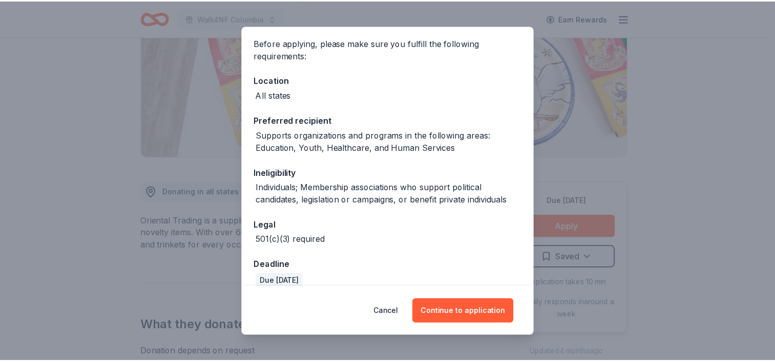
scroll to position [88, 0]
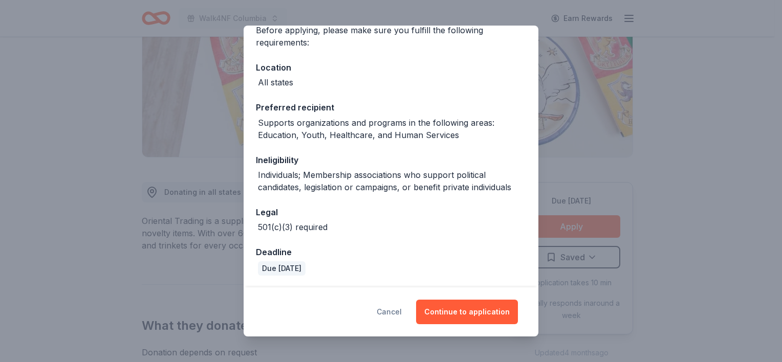
click at [394, 319] on button "Cancel" at bounding box center [389, 312] width 25 height 25
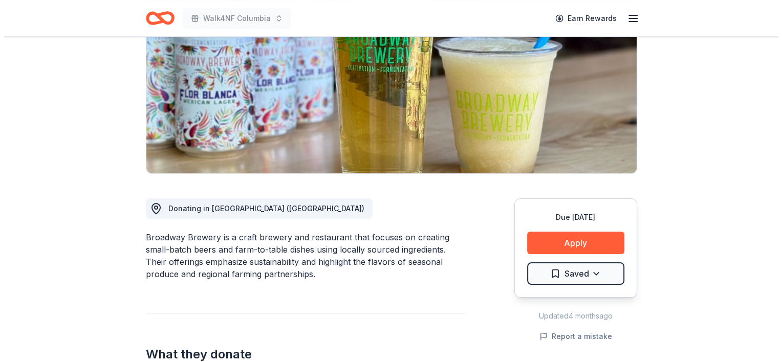
scroll to position [154, 0]
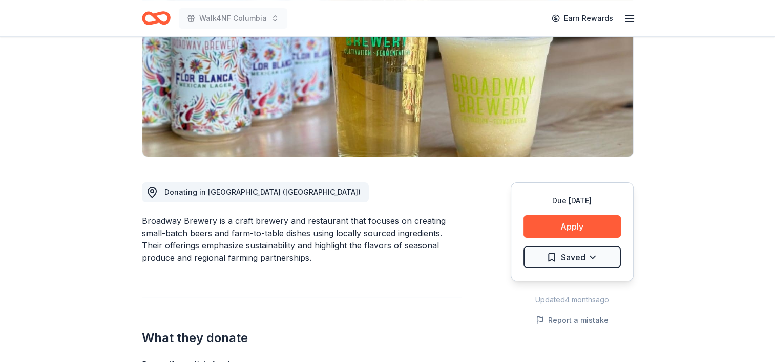
click at [606, 205] on div "Due [DATE]" at bounding box center [571, 201] width 97 height 12
click at [604, 225] on button "Apply" at bounding box center [571, 227] width 97 height 23
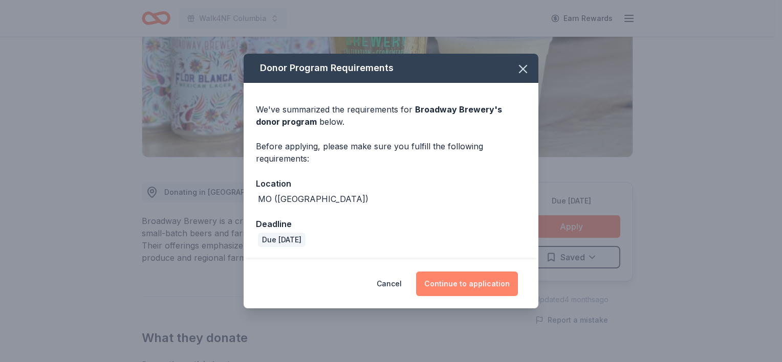
click at [473, 293] on button "Continue to application" at bounding box center [467, 284] width 102 height 25
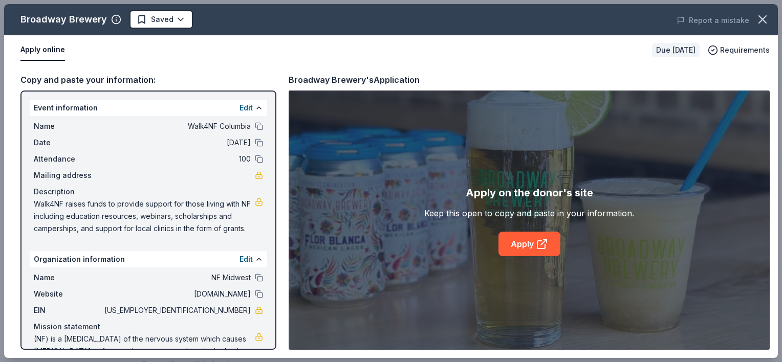
click at [522, 260] on div "Apply on the donor's site Keep this open to copy and paste in your information.…" at bounding box center [529, 221] width 481 height 260
click at [522, 253] on link "Apply" at bounding box center [530, 244] width 62 height 25
